Goal: Check status: Check status

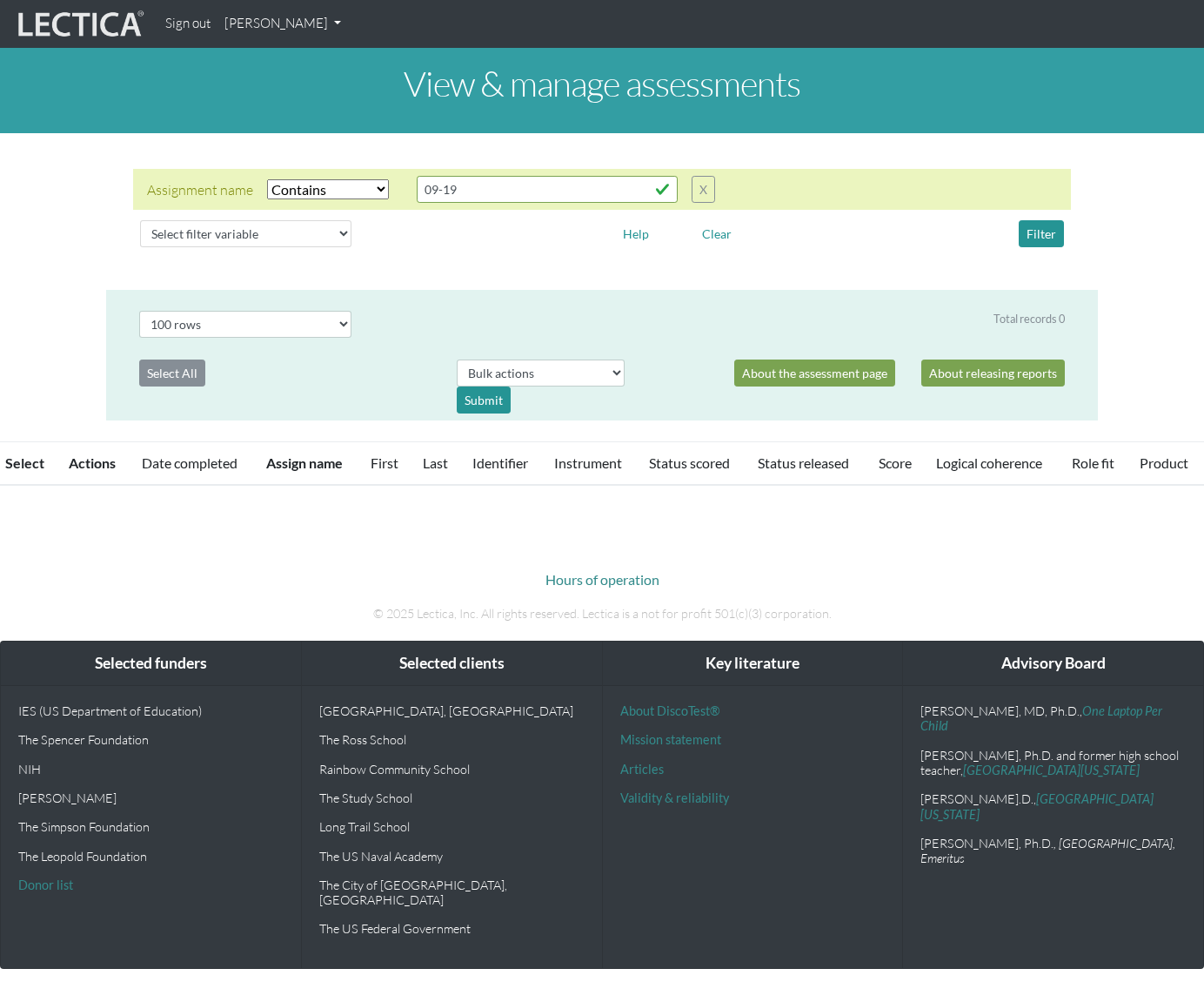
select select "icontains"
select select "100"
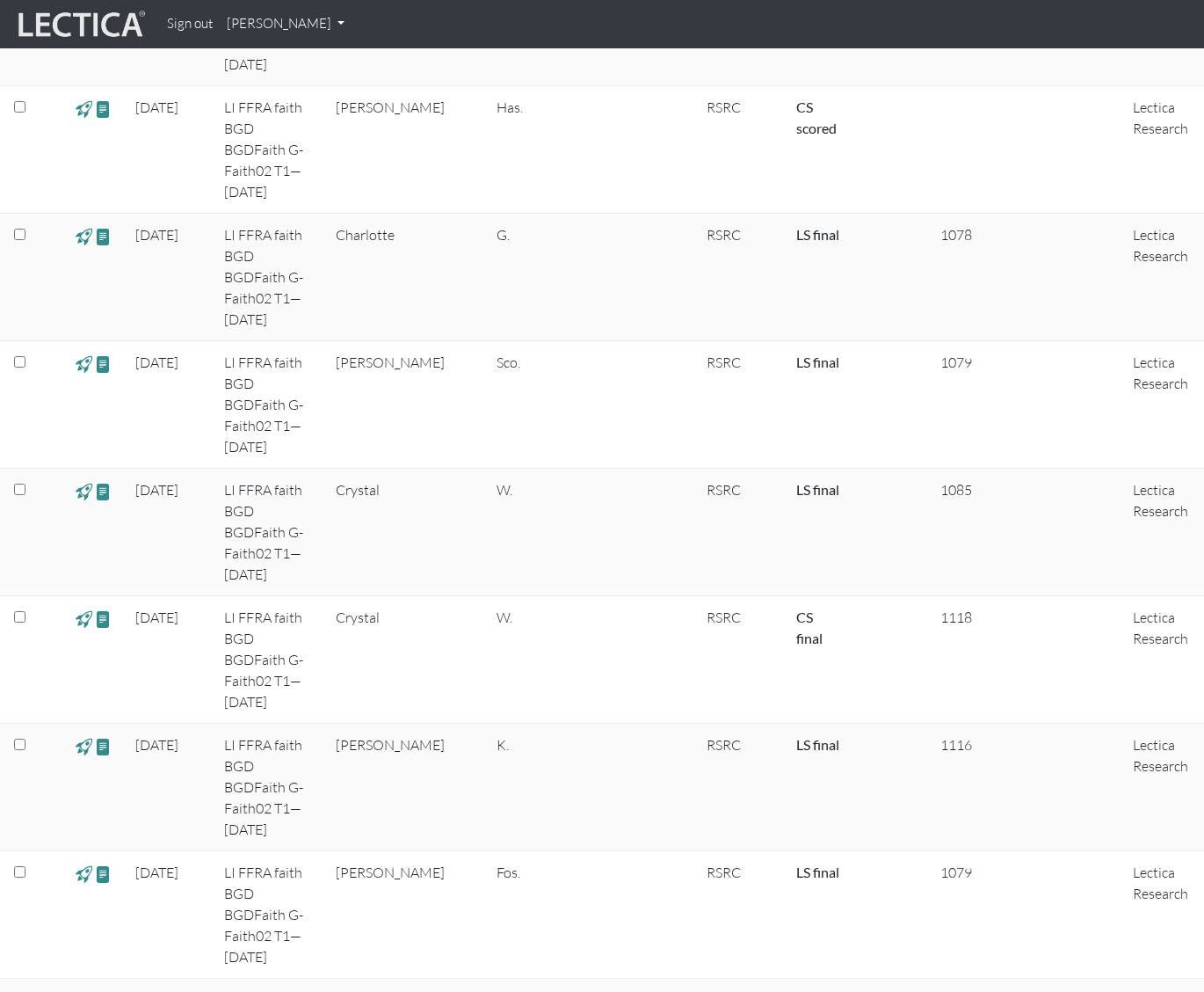
scroll to position [1776, 0]
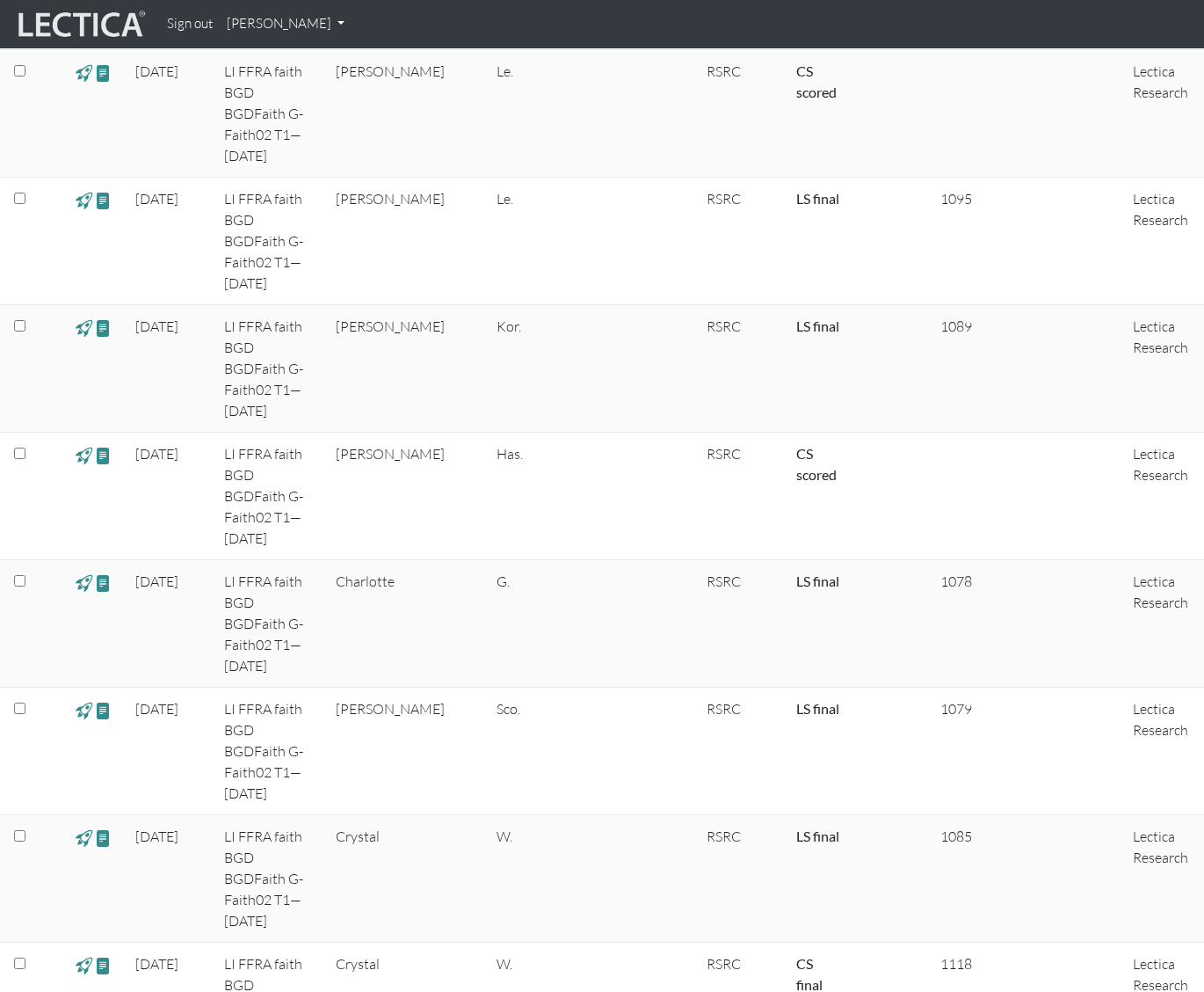
click at [863, 943] on td at bounding box center [890, 1006] width 76 height 127
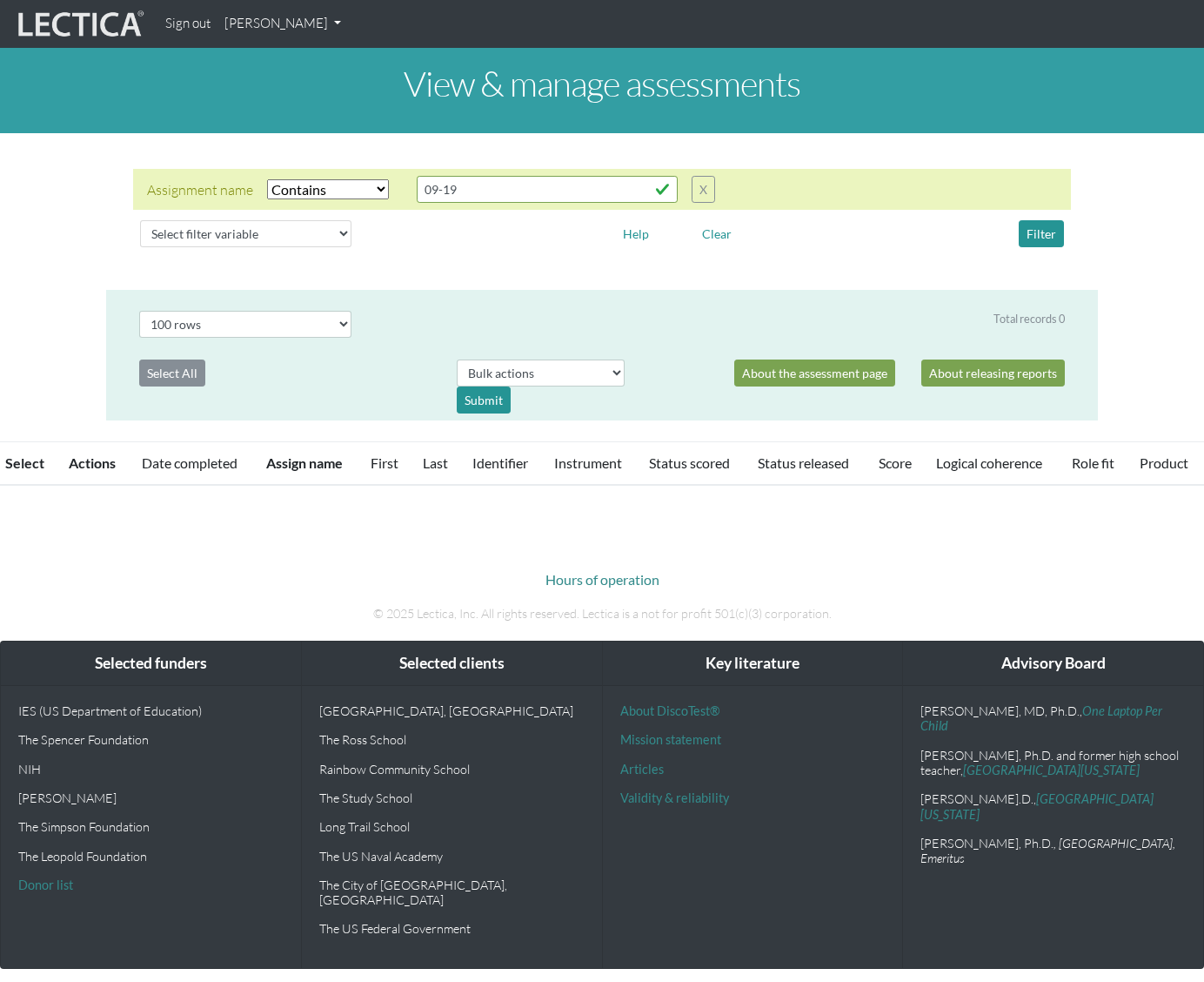
select select "icontains"
select select "100"
click at [322, 28] on link "[PERSON_NAME]" at bounding box center [282, 24] width 130 height 34
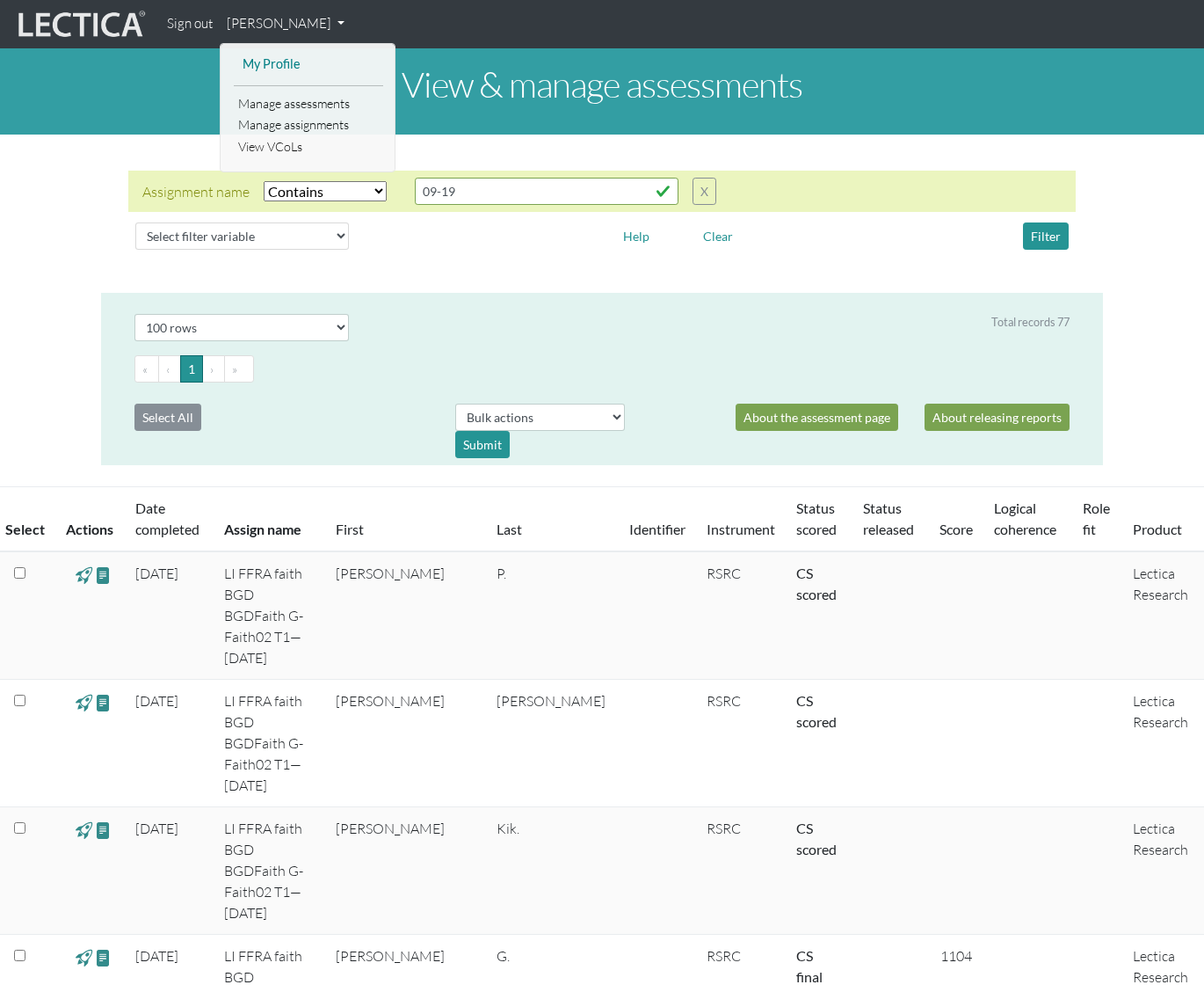
click at [269, 61] on link "My Profile" at bounding box center [308, 64] width 141 height 22
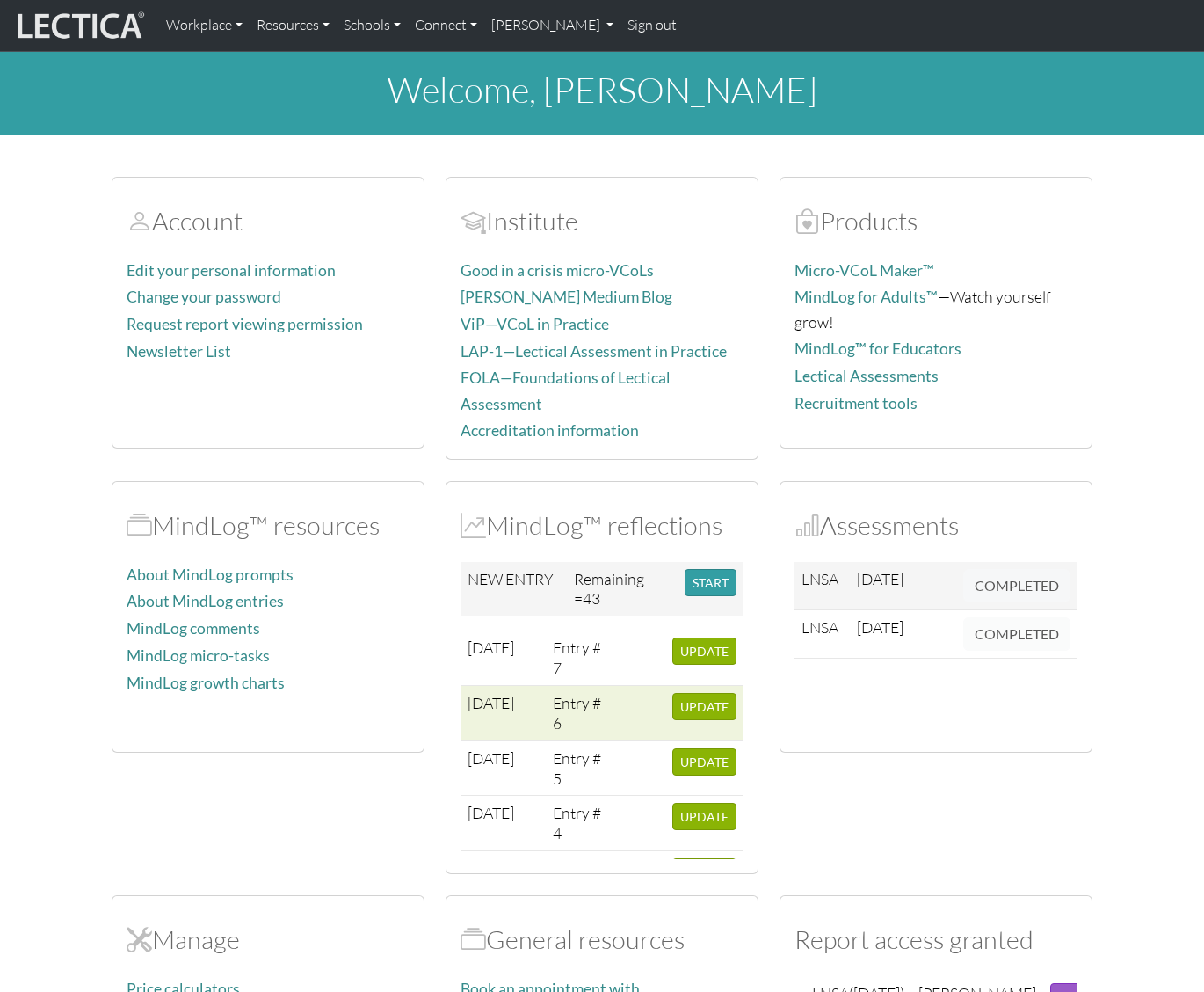
scroll to position [170, 0]
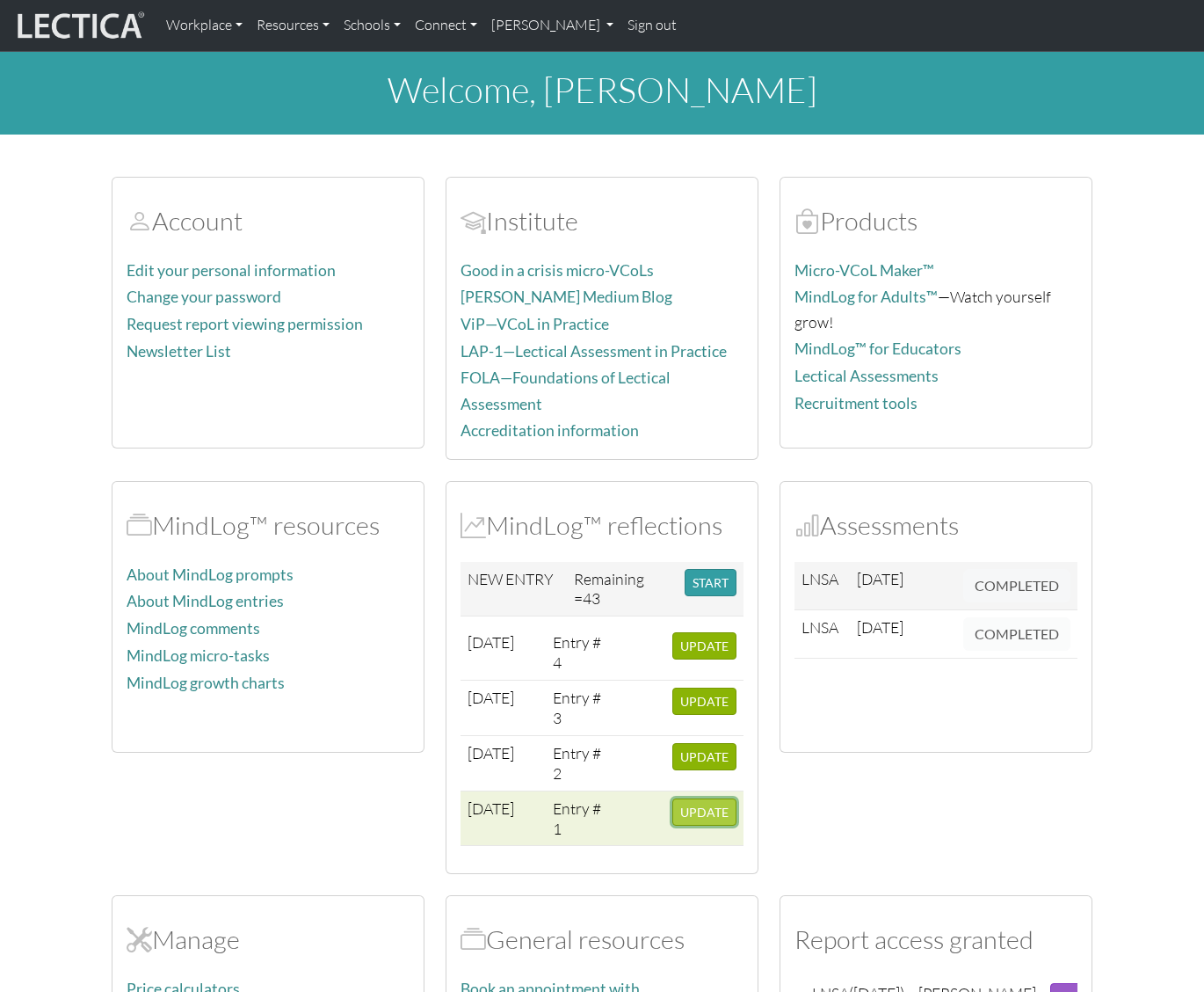
click at [696, 808] on span "UPDATE" at bounding box center [704, 811] width 48 height 15
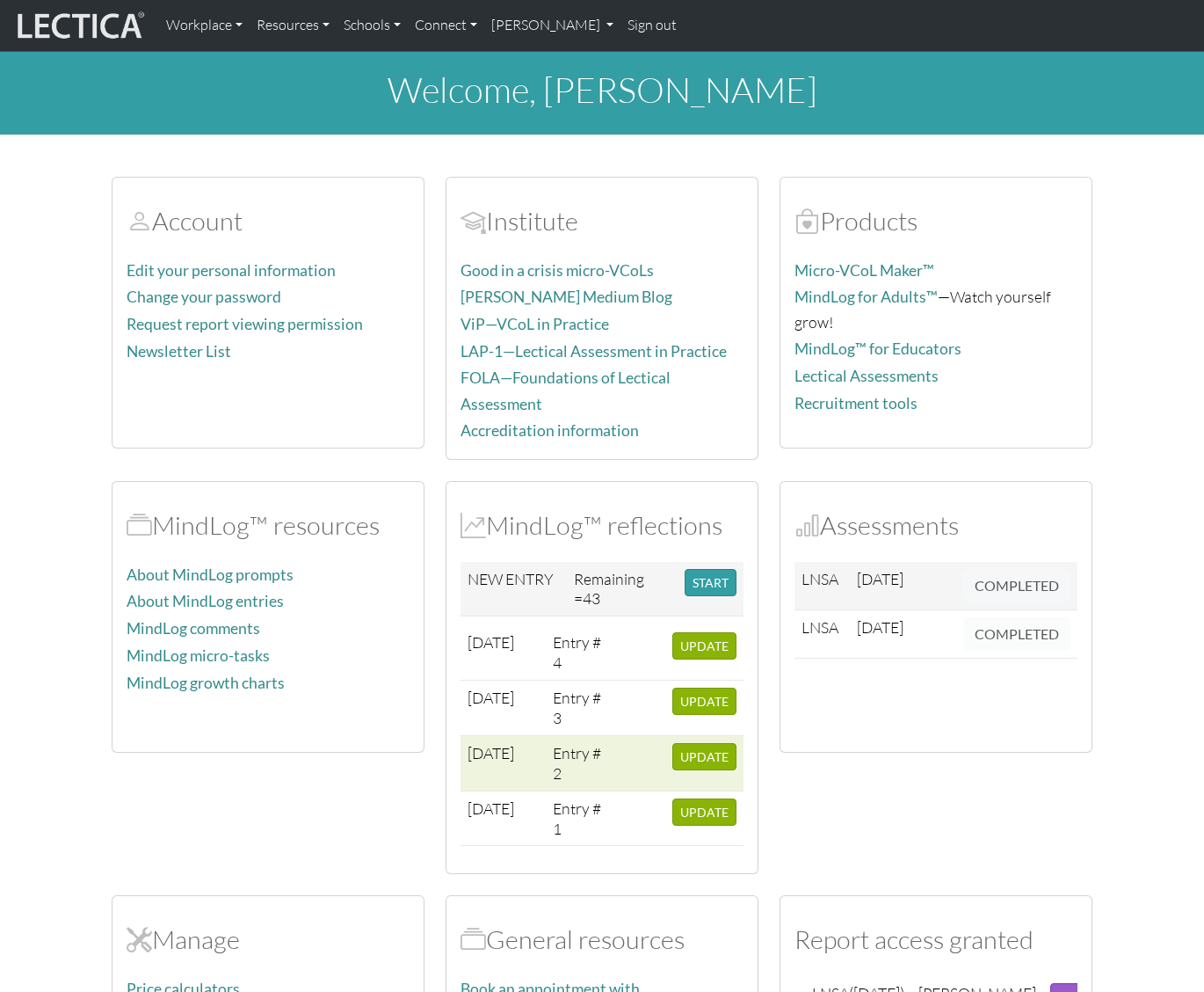
scroll to position [90, 0]
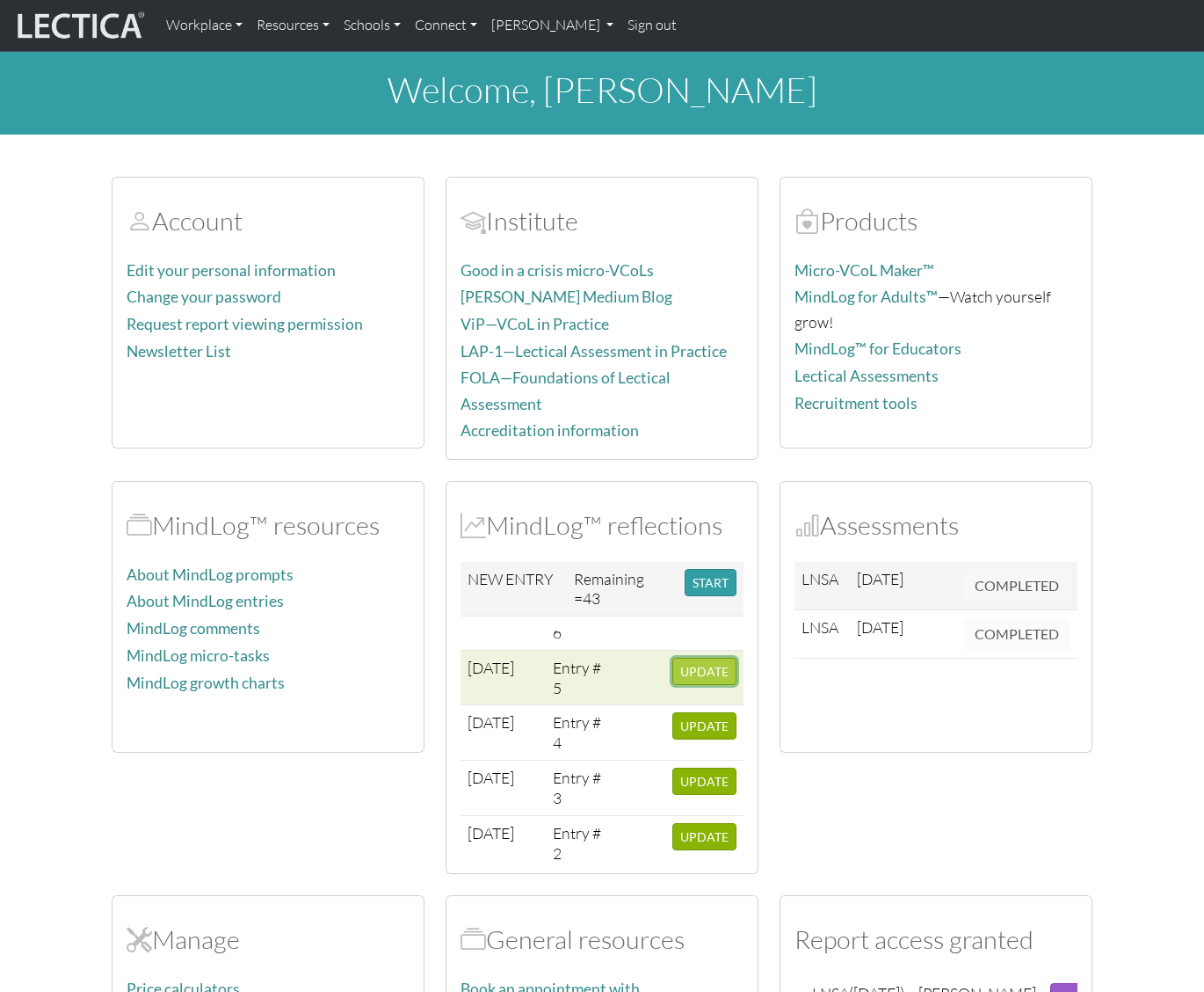
click at [683, 667] on span "UPDATE" at bounding box center [704, 671] width 48 height 15
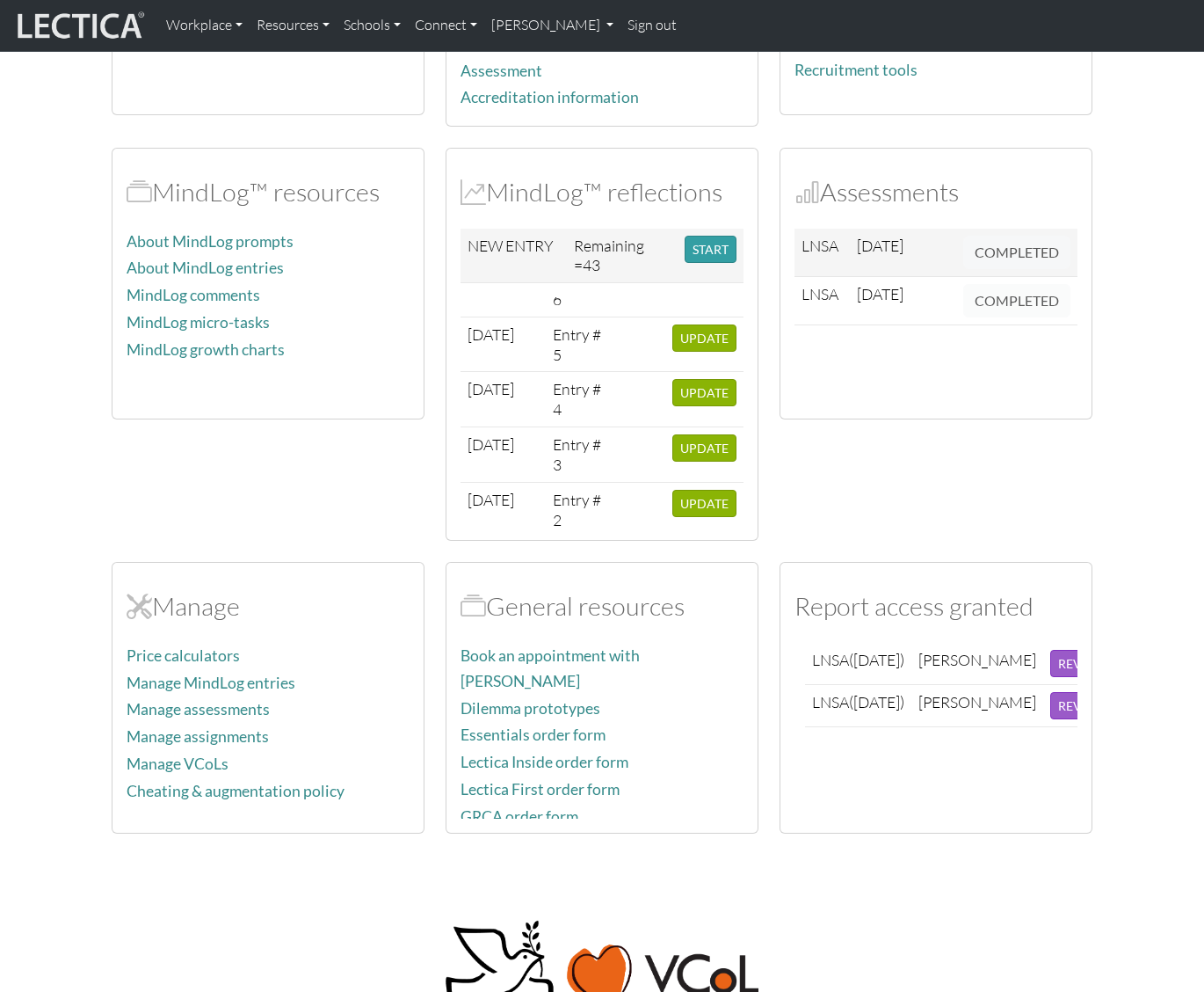
scroll to position [479, 0]
